Goal: Find specific page/section: Find specific page/section

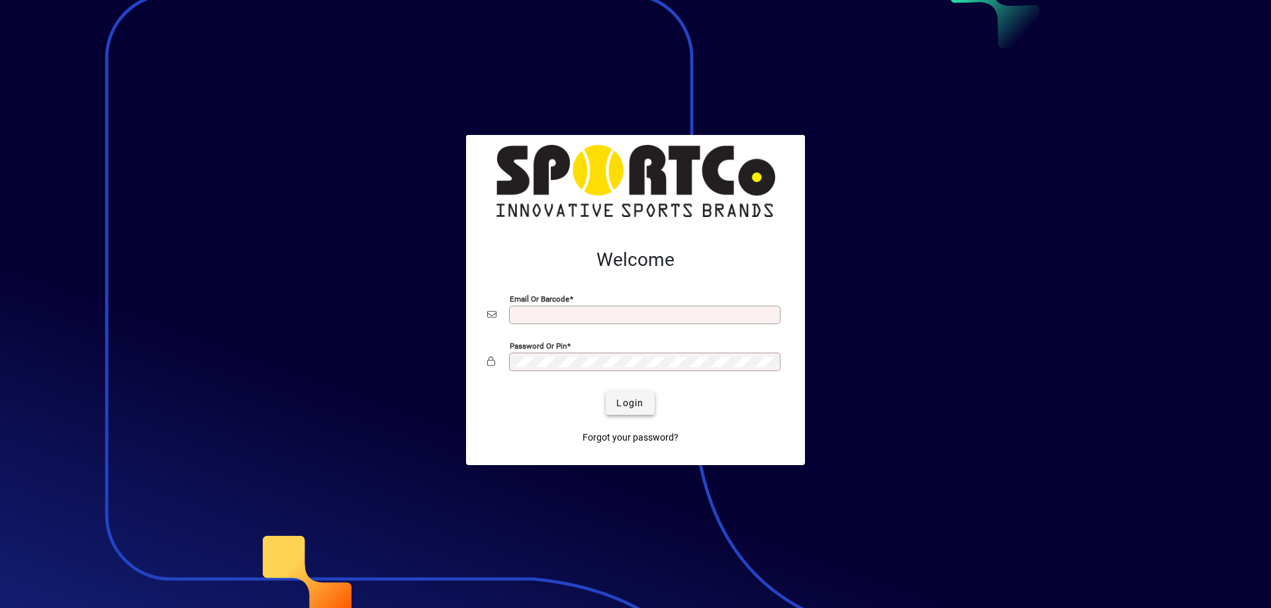
type input "**********"
click at [629, 395] on span "submit" at bounding box center [630, 403] width 48 height 32
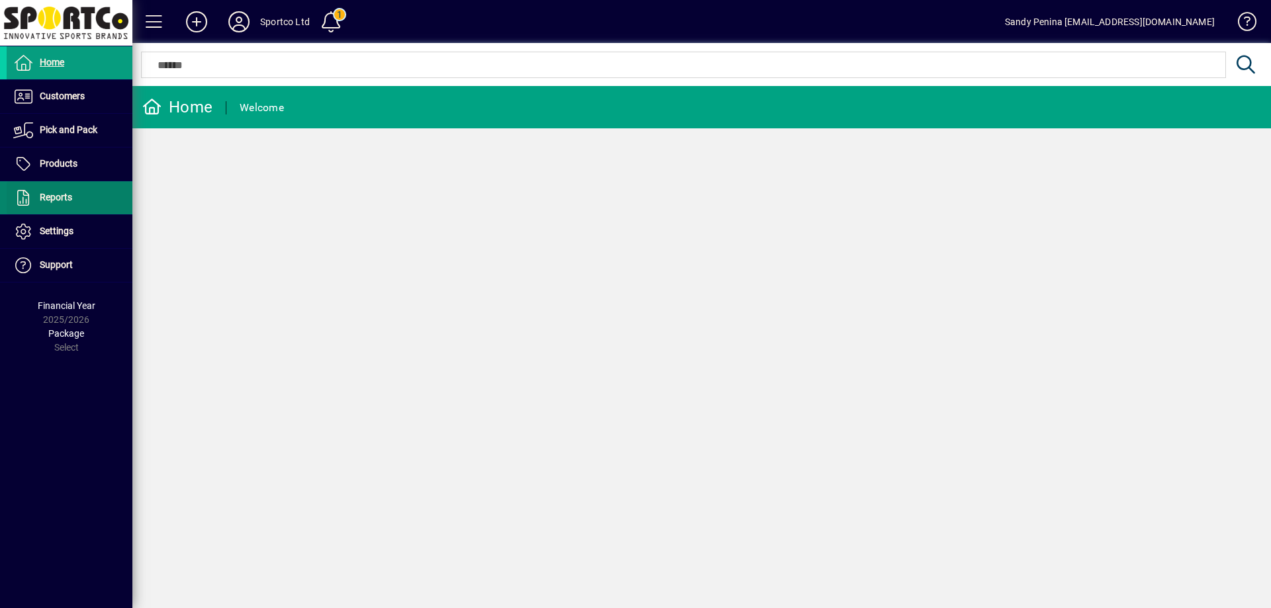
click at [56, 205] on span "Reports" at bounding box center [40, 198] width 66 height 16
